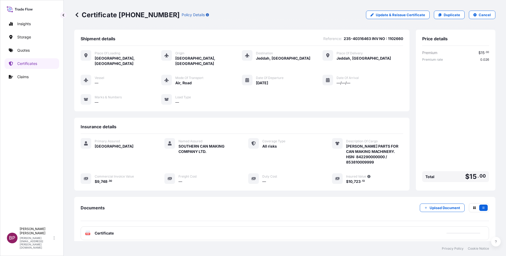
scroll to position [33, 0]
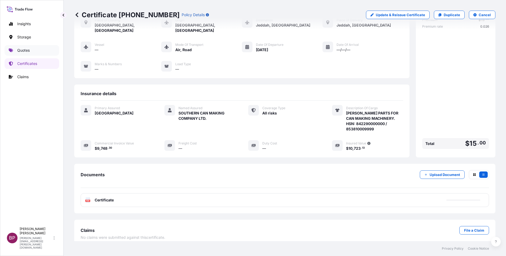
click at [23, 51] on p "Quotes" at bounding box center [23, 50] width 12 height 5
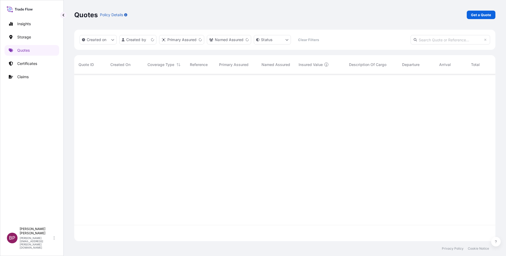
scroll to position [164, 415]
click at [470, 15] on link "Get a Quote" at bounding box center [481, 15] width 29 height 8
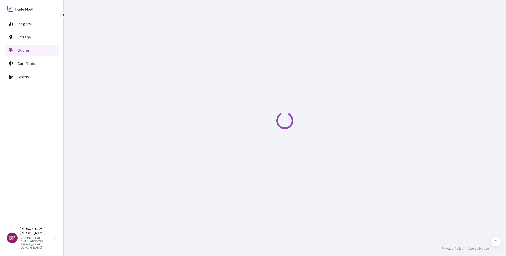
select select "Water"
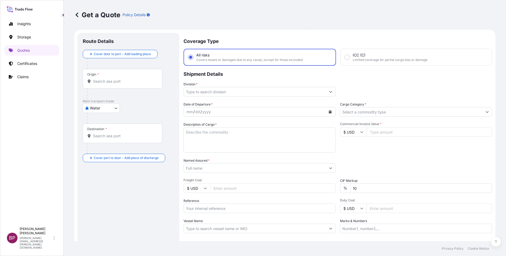
scroll to position [8, 0]
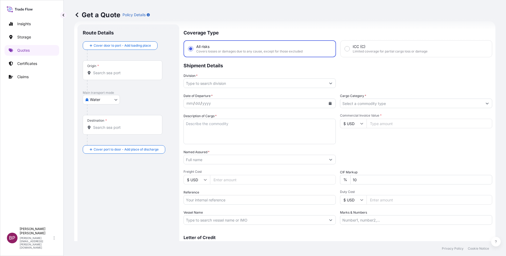
click at [386, 124] on input "Commercial Invoice Value *" at bounding box center [430, 124] width 126 height 10
paste input "32900.65"
type input "32900.65"
click at [403, 102] on input "Cargo Category *" at bounding box center [412, 104] width 142 height 10
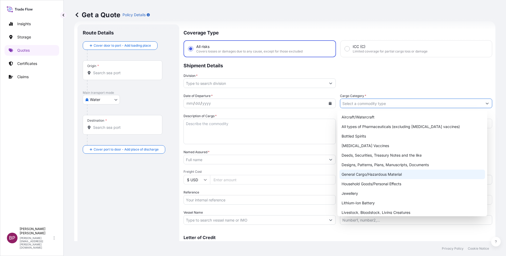
click at [374, 173] on div "General Cargo/Hazardous Material" at bounding box center [413, 175] width 146 height 10
type input "General Cargo/Hazardous Material"
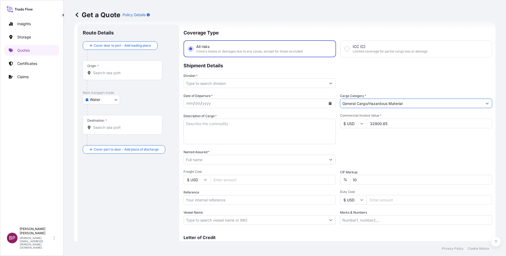
click at [329, 84] on icon "Show suggestions" at bounding box center [330, 83] width 3 height 3
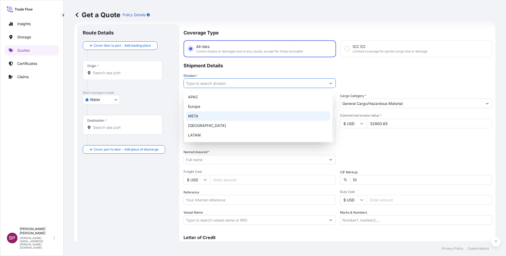
click at [227, 116] on div "META" at bounding box center [258, 116] width 145 height 10
type input "META"
drag, startPoint x: 411, startPoint y: 148, endPoint x: 394, endPoint y: 148, distance: 17.5
click at [408, 148] on div "Date of Departure * mm / dd / yyyy Cargo Category * General Cargo/Hazardous Mat…" at bounding box center [338, 159] width 309 height 132
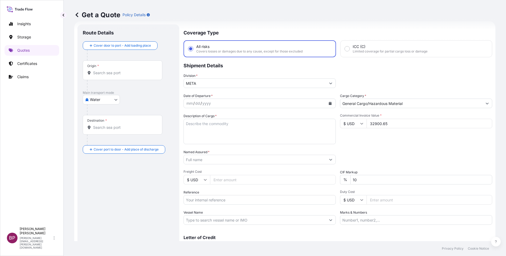
click at [248, 135] on textarea "Description of Cargo *" at bounding box center [260, 131] width 152 height 25
paste textarea "Spare parts"
type textarea "Spare parts"
click at [219, 201] on input "Reference" at bounding box center [260, 200] width 152 height 10
paste input "AWB:5871834662 SSLS2897"
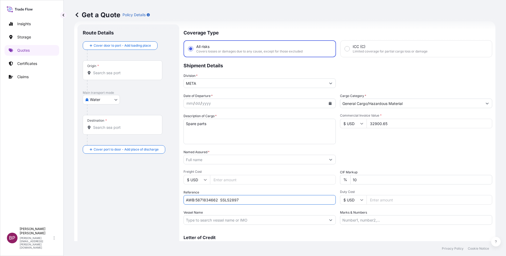
type input "AWB:5871834662 SSLS2897"
click at [235, 160] on input "Named Assured *" at bounding box center [255, 160] width 142 height 10
paste input "ASAS AL JOOD TRADING COMPANY"
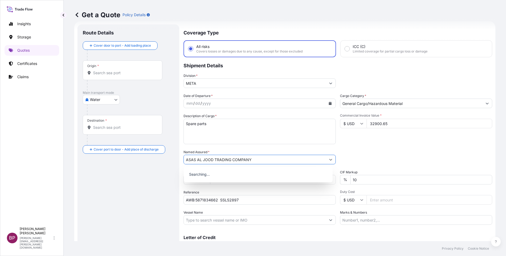
type input "ASAS AL JOOD TRADING COMPANY"
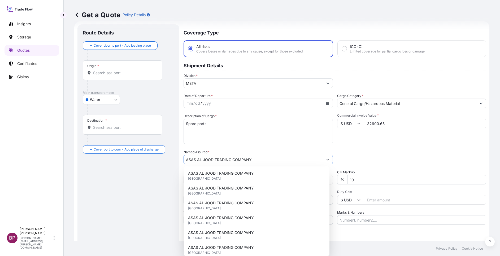
click at [323, 104] on div "mm / dd / yyyy" at bounding box center [258, 104] width 149 height 10
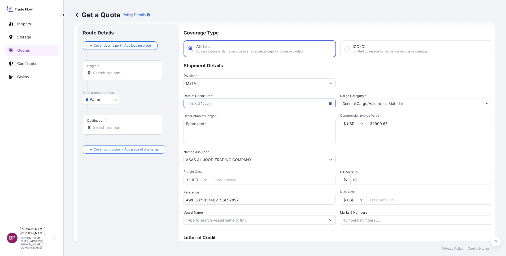
click at [329, 103] on icon "Calendar" at bounding box center [330, 103] width 3 height 3
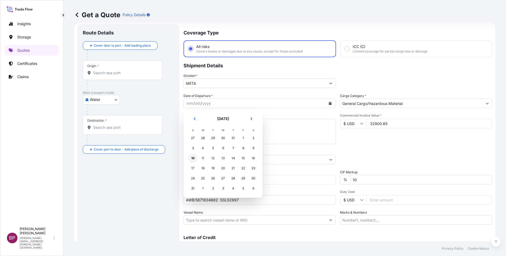
click at [194, 158] on div "10" at bounding box center [193, 159] width 10 height 10
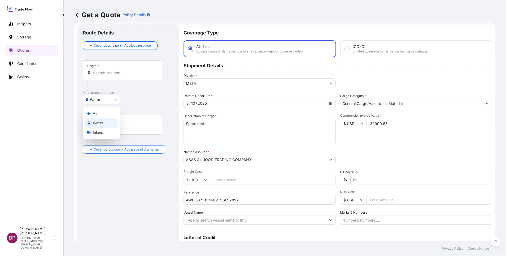
click at [102, 101] on body "15 options available. Selected Date: [DATE] Insights Storage Quotes Certificate…" at bounding box center [253, 128] width 506 height 256
click at [102, 115] on div "Air" at bounding box center [101, 114] width 33 height 10
select select "Air"
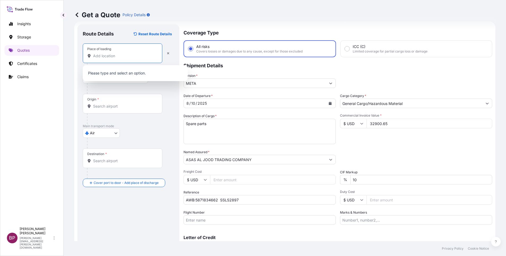
click at [127, 57] on input "Place of loading" at bounding box center [124, 55] width 63 height 5
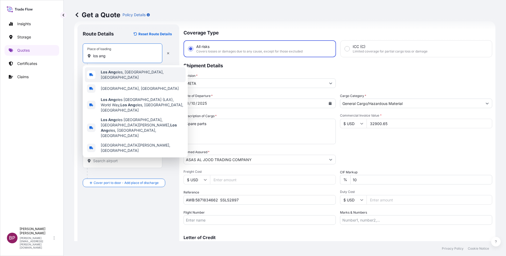
click at [139, 72] on span "Los Ang eles, [GEOGRAPHIC_DATA], [GEOGRAPHIC_DATA]" at bounding box center [142, 75] width 83 height 11
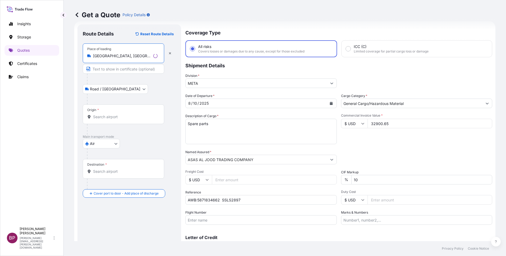
type input "[GEOGRAPHIC_DATA], [GEOGRAPHIC_DATA], [GEOGRAPHIC_DATA]"
drag, startPoint x: 120, startPoint y: 119, endPoint x: 117, endPoint y: 117, distance: 4.5
click at [120, 118] on input "Origin *" at bounding box center [125, 116] width 64 height 5
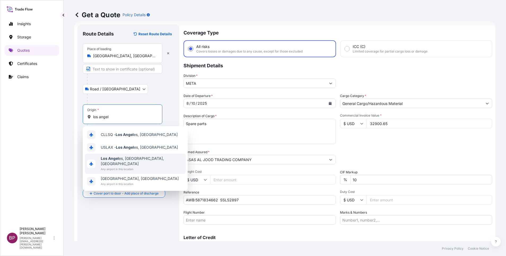
click at [130, 158] on span "Los Angel es, [GEOGRAPHIC_DATA], [GEOGRAPHIC_DATA]" at bounding box center [142, 161] width 83 height 11
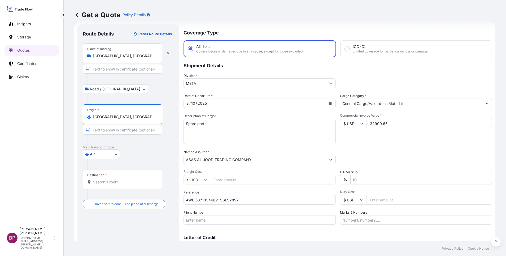
type input "[GEOGRAPHIC_DATA], [GEOGRAPHIC_DATA], [GEOGRAPHIC_DATA]"
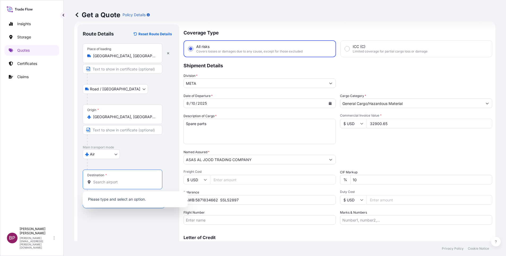
click at [120, 183] on input "Destination *" at bounding box center [124, 182] width 63 height 5
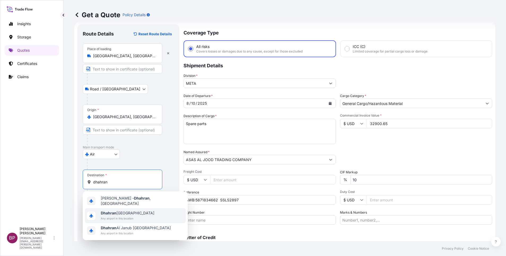
click at [125, 216] on span "Any airport in this location" at bounding box center [128, 218] width 54 height 5
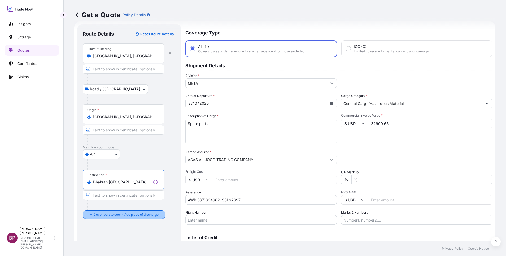
type input "Dhahran [GEOGRAPHIC_DATA]"
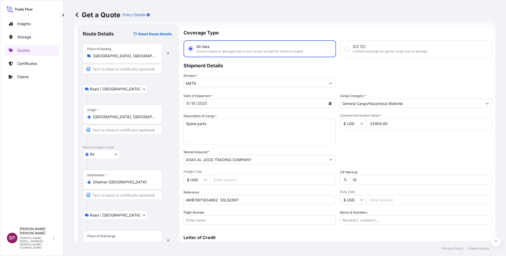
click at [112, 238] on div "Place of Discharge" at bounding box center [101, 236] width 28 height 4
click at [112, 241] on input "Place of Discharge" at bounding box center [124, 243] width 63 height 5
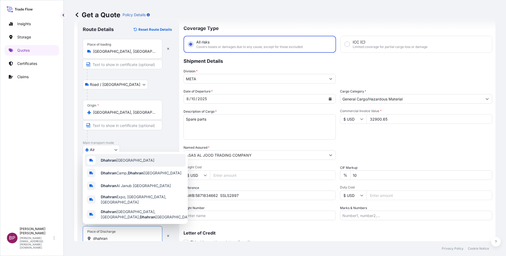
click at [135, 161] on span "Dhahran [GEOGRAPHIC_DATA]" at bounding box center [128, 160] width 54 height 5
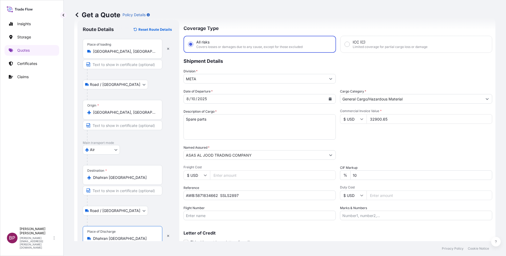
type input "Dhahran [GEOGRAPHIC_DATA]"
click at [418, 150] on div "Packing Category Type to search a container mode Please select a primary mode o…" at bounding box center [416, 152] width 152 height 15
drag, startPoint x: 358, startPoint y: 177, endPoint x: 300, endPoint y: 166, distance: 59.2
click at [337, 171] on div "Date of Departure * [DATE] Cargo Category * General Cargo/Hazardous Material De…" at bounding box center [338, 155] width 309 height 132
type input "0"
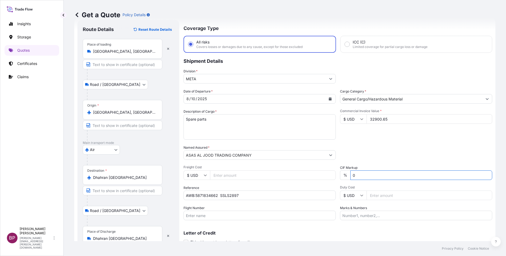
click at [395, 145] on div "Packing Category Type to search a container mode Please select a primary mode o…" at bounding box center [416, 152] width 152 height 15
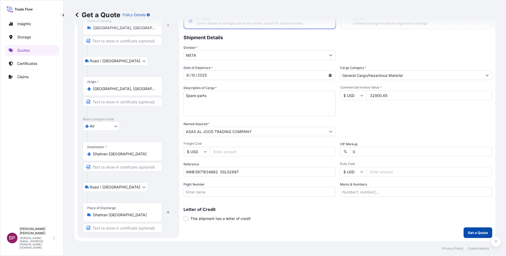
click at [472, 234] on p "Get a Quote" at bounding box center [478, 232] width 20 height 5
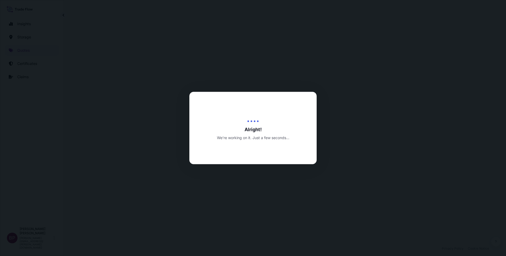
select select "Road / [GEOGRAPHIC_DATA]"
select select "Air"
select select "Road / [GEOGRAPHIC_DATA]"
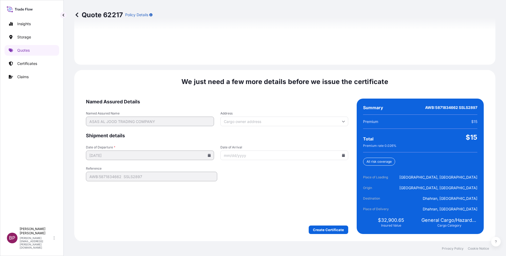
scroll to position [787, 0]
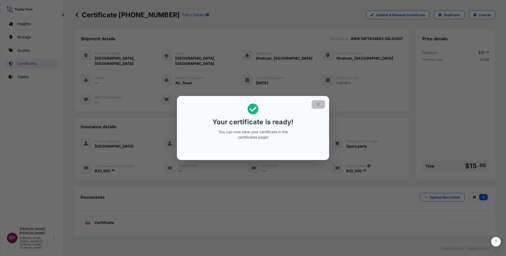
click at [317, 105] on icon "button" at bounding box center [318, 104] width 5 height 5
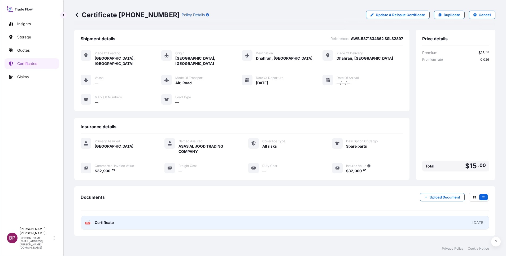
click at [110, 220] on span "Certificate" at bounding box center [104, 222] width 19 height 5
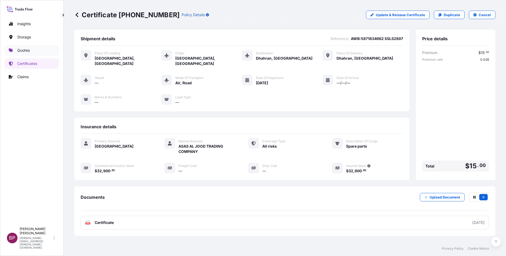
click at [28, 50] on p "Quotes" at bounding box center [23, 50] width 12 height 5
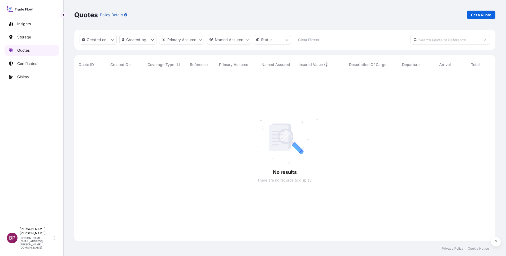
scroll to position [164, 415]
click at [486, 17] on p "Get a Quote" at bounding box center [481, 14] width 20 height 5
select select "Water"
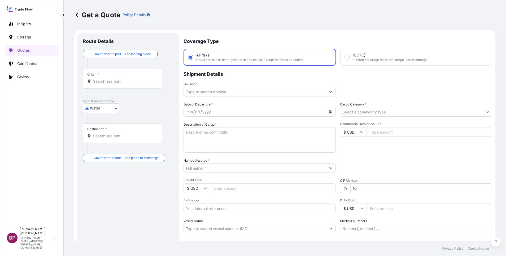
scroll to position [8, 0]
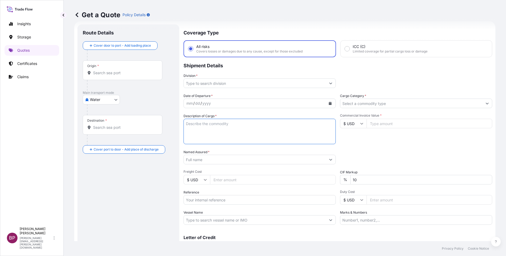
click at [261, 134] on textarea "Description of Cargo *" at bounding box center [260, 131] width 152 height 25
paste textarea "Spare parts"
type textarea "Spare parts"
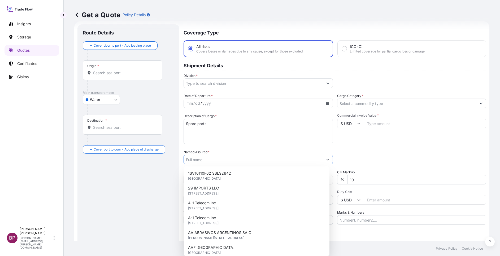
click at [236, 160] on input "Named Assured *" at bounding box center [253, 160] width 139 height 10
paste input "ASAS AL JOOD TRADING COMPANY"
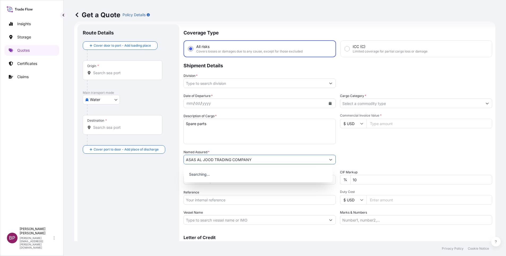
type input "ASAS AL JOOD TRADING COMPANY"
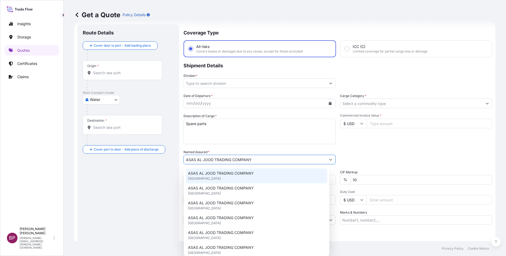
click at [379, 158] on div "Packing Category Type to search a container mode Please select a primary mode o…" at bounding box center [416, 157] width 152 height 15
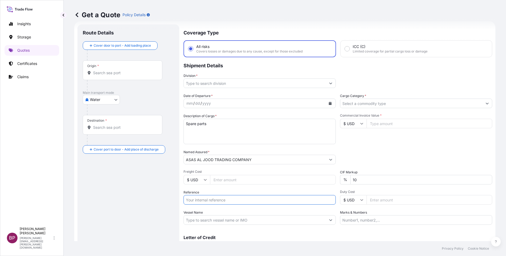
click at [230, 200] on input "Reference" at bounding box center [260, 200] width 152 height 10
paste input "AWB:2352058693 SSLS2898"
type input "AWB:2352058693 SSLS2898"
click at [360, 125] on icon at bounding box center [361, 123] width 3 height 3
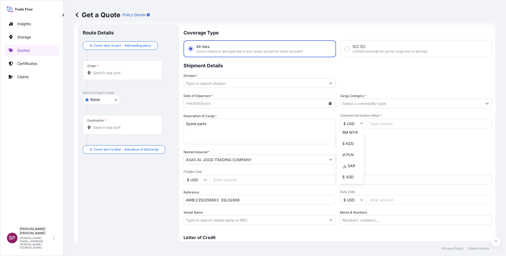
drag, startPoint x: 351, startPoint y: 160, endPoint x: 360, endPoint y: 149, distance: 13.4
click at [353, 115] on div "¥ JPY" at bounding box center [350, 110] width 22 height 10
type input "¥ JPY"
click at [385, 123] on input "Commercial Invoice Value *" at bounding box center [430, 124] width 126 height 10
paste input "1280000"
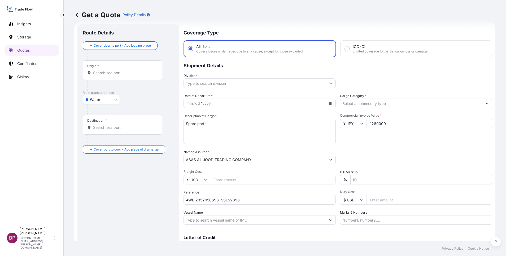
type input "1280000"
drag, startPoint x: 361, startPoint y: 183, endPoint x: 267, endPoint y: 176, distance: 93.7
click at [283, 179] on div "Date of Departure * mm / dd / yyyy Cargo Category * Description of Cargo * Spar…" at bounding box center [338, 159] width 309 height 132
type input "0"
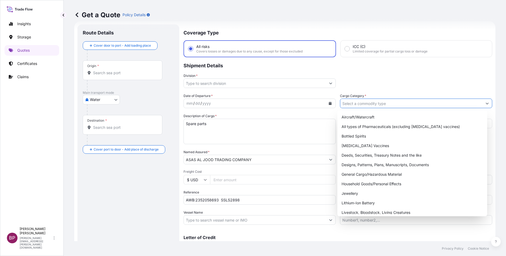
click at [414, 105] on input "Cargo Category *" at bounding box center [412, 104] width 142 height 10
click at [369, 175] on div "General Cargo/Hazardous Material" at bounding box center [413, 175] width 146 height 10
type input "General Cargo/Hazardous Material"
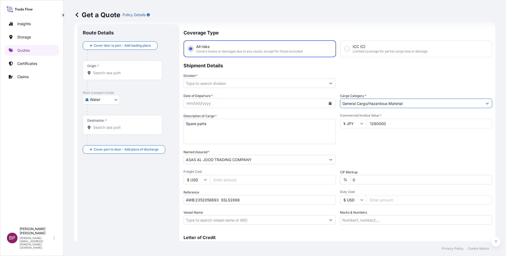
click at [330, 83] on icon "Show suggestions" at bounding box center [331, 84] width 3 height 2
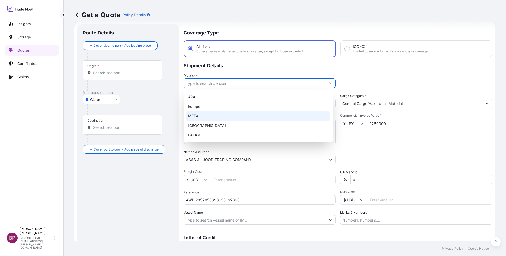
click at [240, 117] on div "META" at bounding box center [258, 116] width 145 height 10
type input "META"
drag, startPoint x: 359, startPoint y: 150, endPoint x: 350, endPoint y: 148, distance: 8.7
click at [359, 150] on div "Packing Category Type to search a container mode Please select a primary mode o…" at bounding box center [416, 157] width 152 height 15
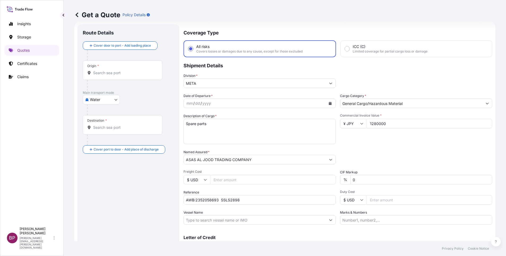
click at [329, 103] on icon "Calendar" at bounding box center [330, 103] width 3 height 3
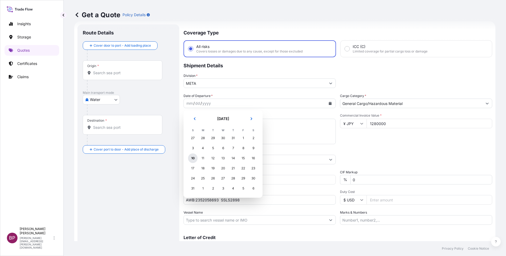
click at [191, 157] on div "10" at bounding box center [193, 159] width 10 height 10
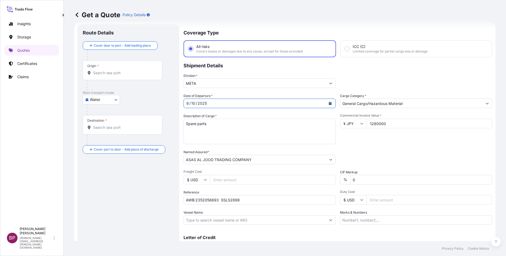
click at [115, 101] on body "5 options available. Selected Date: [DATE] Insights Storage Quotes Certificates…" at bounding box center [253, 128] width 506 height 256
click at [99, 114] on div "Air" at bounding box center [101, 114] width 33 height 10
select select "Air"
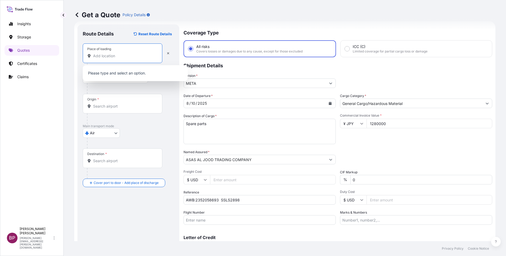
click at [120, 58] on input "Place of loading" at bounding box center [124, 55] width 63 height 5
type input "nrt"
click at [122, 106] on input "Origin *" at bounding box center [124, 106] width 63 height 5
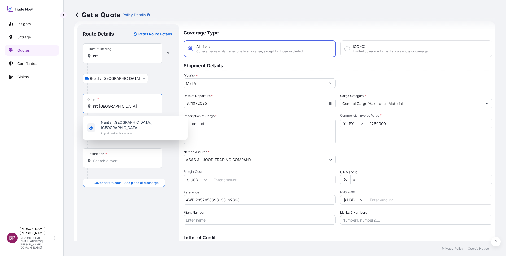
drag, startPoint x: 114, startPoint y: 108, endPoint x: 82, endPoint y: 105, distance: 32.0
click at [82, 105] on div "Route Details Reset Route Details Place of loading nrt Road / [GEOGRAPHIC_DATA]…" at bounding box center [129, 144] width 102 height 240
type input "nrt [GEOGRAPHIC_DATA]"
drag, startPoint x: 106, startPoint y: 55, endPoint x: 0, endPoint y: 27, distance: 110.1
click at [0, 29] on html "1 option available. Insights Storage Quotes Certificates Claims BP [PERSON_NAME…" at bounding box center [253, 128] width 506 height 256
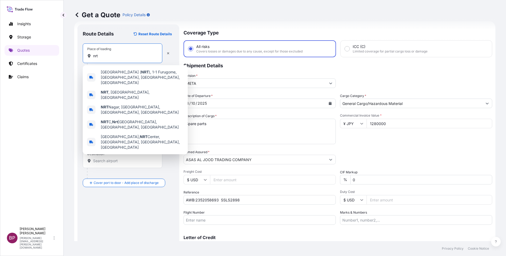
paste input "Narita International Airpo"
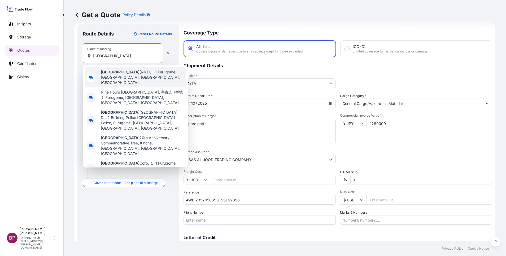
click at [143, 78] on span "[GEOGRAPHIC_DATA] (NRT), 1-1 Furugome, [GEOGRAPHIC_DATA], [GEOGRAPHIC_DATA], [G…" at bounding box center [142, 78] width 83 height 16
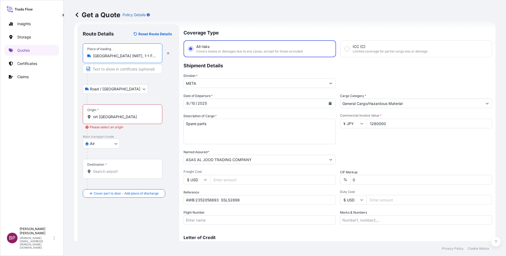
click at [155, 56] on input "[GEOGRAPHIC_DATA] (NRT), 1-1 Furugome, [GEOGRAPHIC_DATA], [GEOGRAPHIC_DATA], [G…" at bounding box center [124, 55] width 63 height 5
type input "[GEOGRAPHIC_DATA] (NRT), 1-1 Furugome, [GEOGRAPHIC_DATA], [GEOGRAPHIC_DATA], [G…"
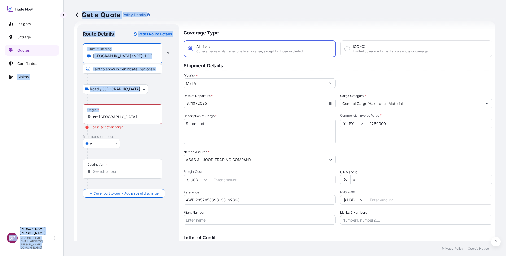
drag, startPoint x: 115, startPoint y: 121, endPoint x: 0, endPoint y: 78, distance: 122.6
click at [0, 78] on html "Insights Storage Quotes Certificates Claims BP [PERSON_NAME] Kurian [EMAIL_ADDR…" at bounding box center [253, 128] width 506 height 256
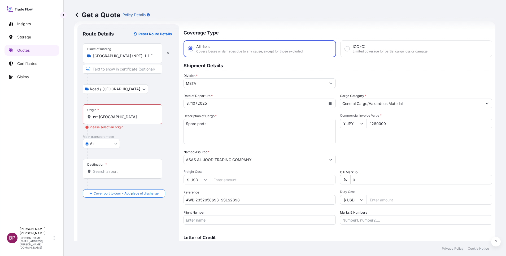
click at [129, 118] on input "nrt [GEOGRAPHIC_DATA]" at bounding box center [124, 116] width 63 height 5
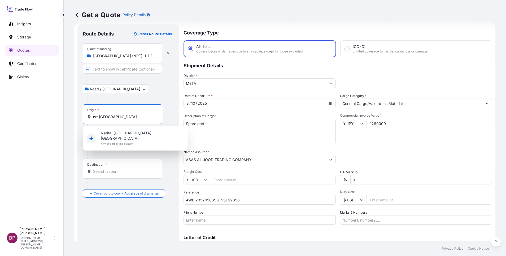
drag, startPoint x: 126, startPoint y: 119, endPoint x: 16, endPoint y: 114, distance: 110.8
click at [18, 114] on div "Insights Storage Quotes Certificates Claims BP [PERSON_NAME] Kurian [EMAIL_ADDR…" at bounding box center [253, 128] width 506 height 256
paste input "[GEOGRAPHIC_DATA]"
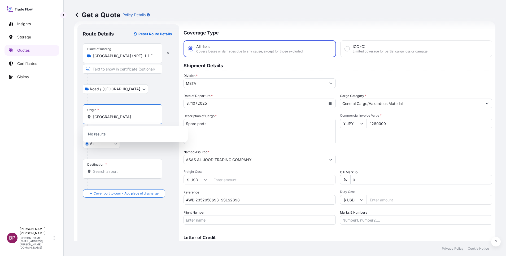
drag, startPoint x: 128, startPoint y: 117, endPoint x: 109, endPoint y: 116, distance: 19.7
click at [109, 116] on input "[GEOGRAPHIC_DATA]" at bounding box center [124, 116] width 63 height 5
click at [170, 155] on div at bounding box center [130, 154] width 87 height 11
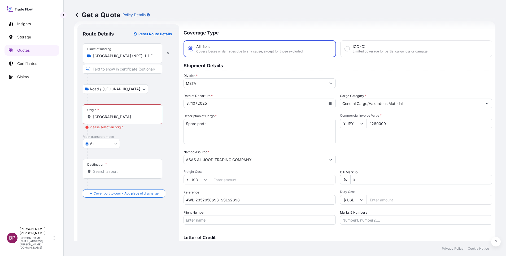
click at [128, 115] on input "[GEOGRAPHIC_DATA]" at bounding box center [124, 116] width 63 height 5
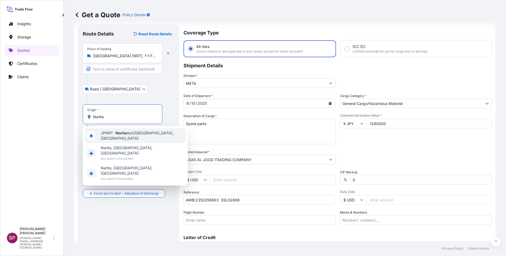
click at [143, 137] on div "JPNRT - Narita Apt/[GEOGRAPHIC_DATA], [GEOGRAPHIC_DATA]" at bounding box center [135, 135] width 101 height 15
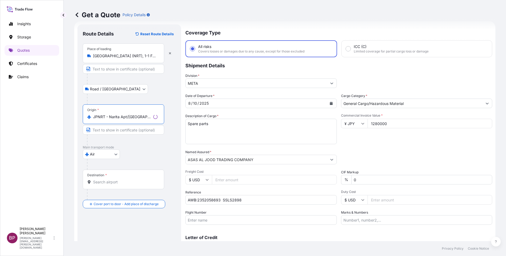
type input "JPNRT - Narita Apt/[GEOGRAPHIC_DATA], [GEOGRAPHIC_DATA]"
click at [156, 151] on div "Air Air Water Inland" at bounding box center [129, 155] width 93 height 10
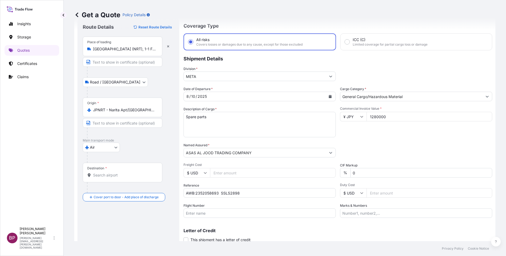
scroll to position [35, 0]
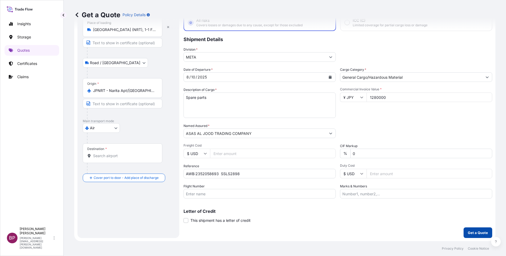
click at [472, 234] on p "Get a Quote" at bounding box center [478, 232] width 20 height 5
click at [123, 153] on div "Destination *" at bounding box center [123, 154] width 80 height 20
click at [123, 153] on input "Destination * Please select a destination" at bounding box center [124, 155] width 63 height 5
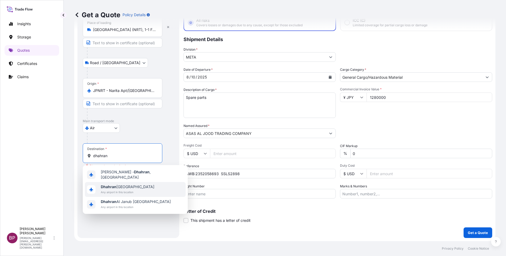
click at [126, 185] on span "Dhahran [GEOGRAPHIC_DATA]" at bounding box center [128, 186] width 54 height 5
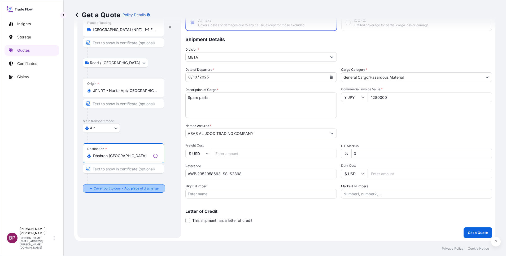
type input "Dhahran [GEOGRAPHIC_DATA]"
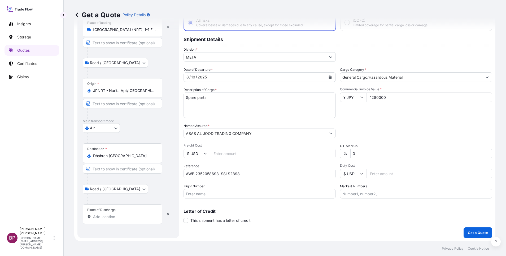
click at [108, 216] on input "Place of Discharge" at bounding box center [124, 216] width 63 height 5
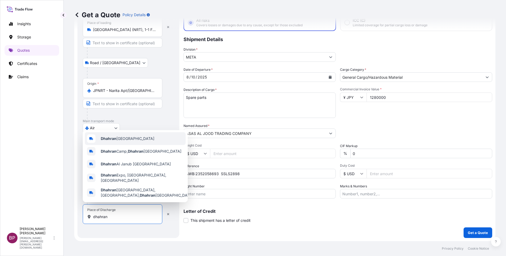
click at [150, 137] on div "Dhahran [GEOGRAPHIC_DATA]" at bounding box center [135, 138] width 101 height 13
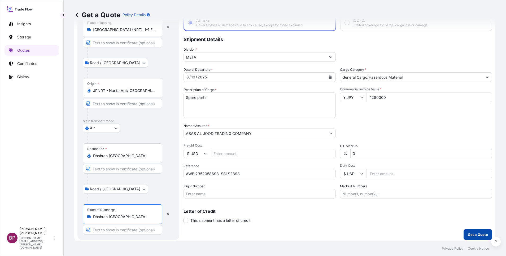
type input "Dhahran [GEOGRAPHIC_DATA]"
click at [474, 234] on p "Get a Quote" at bounding box center [478, 234] width 20 height 5
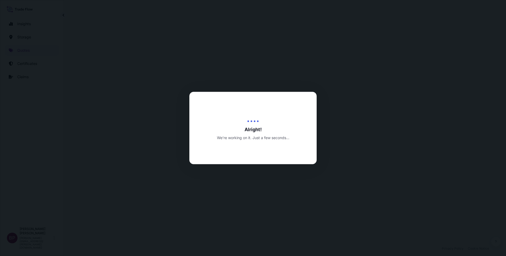
select select "Road / [GEOGRAPHIC_DATA]"
select select "Air"
select select "Road / [GEOGRAPHIC_DATA]"
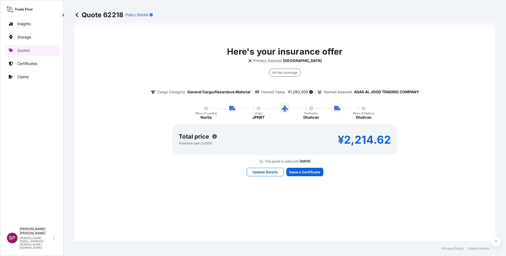
scroll to position [374, 0]
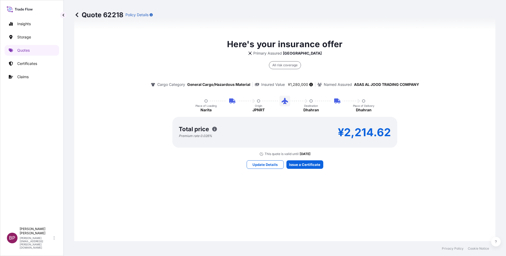
click at [301, 160] on div "Here's your insurance offer Primary Assured [GEOGRAPHIC_DATA] All risk coverage…" at bounding box center [285, 104] width 407 height 378
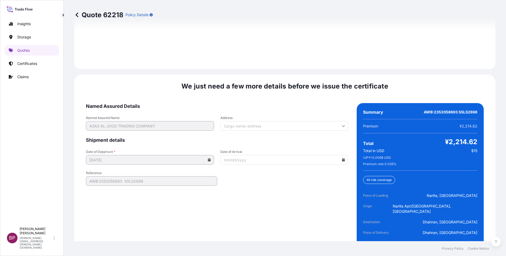
scroll to position [814, 0]
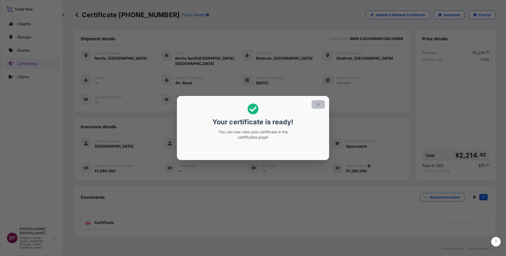
click at [318, 106] on icon "button" at bounding box center [318, 104] width 5 height 5
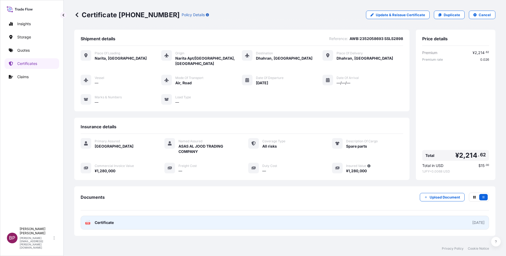
click at [105, 220] on span "Certificate" at bounding box center [104, 222] width 19 height 5
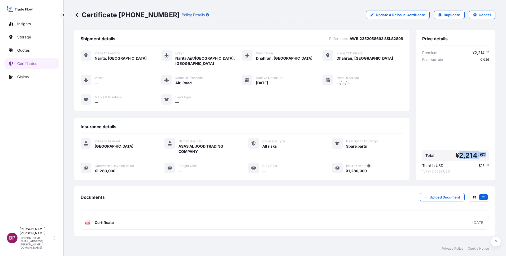
drag, startPoint x: 455, startPoint y: 150, endPoint x: 483, endPoint y: 150, distance: 27.6
click at [483, 150] on div "Total ¥ 2 , 214 . 62" at bounding box center [456, 155] width 67 height 11
copy span "2 , 214 . 62"
